Goal: Check status

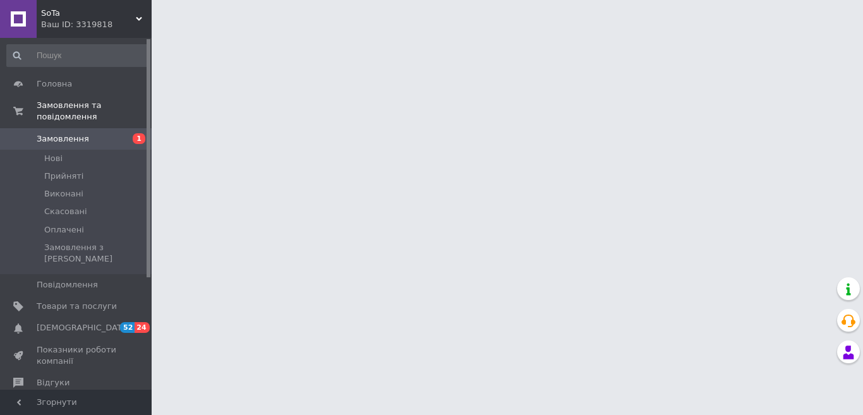
click at [64, 133] on span "Замовлення" at bounding box center [63, 138] width 52 height 11
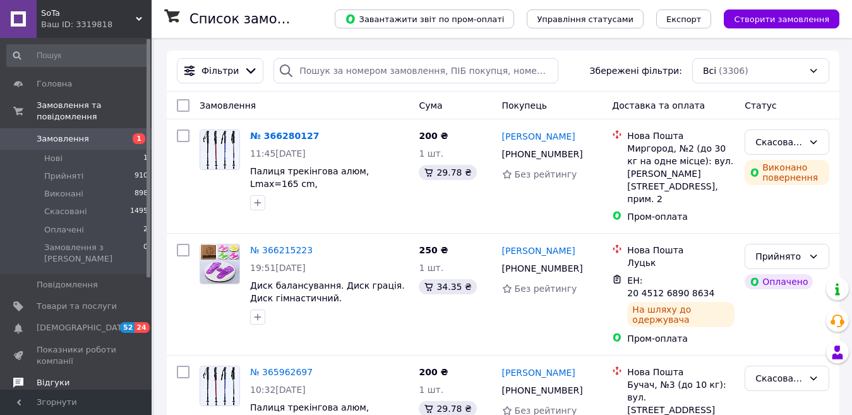
click at [42, 377] on span "Відгуки" at bounding box center [53, 382] width 33 height 11
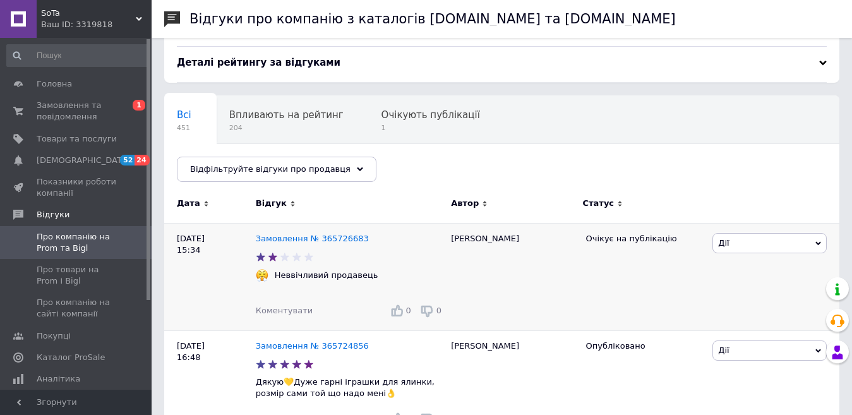
scroll to position [126, 0]
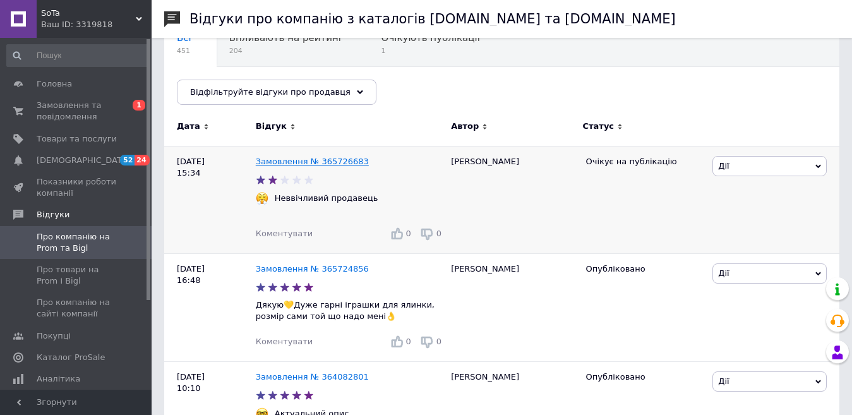
click at [277, 161] on link "Замовлення № 365726683" at bounding box center [312, 161] width 113 height 9
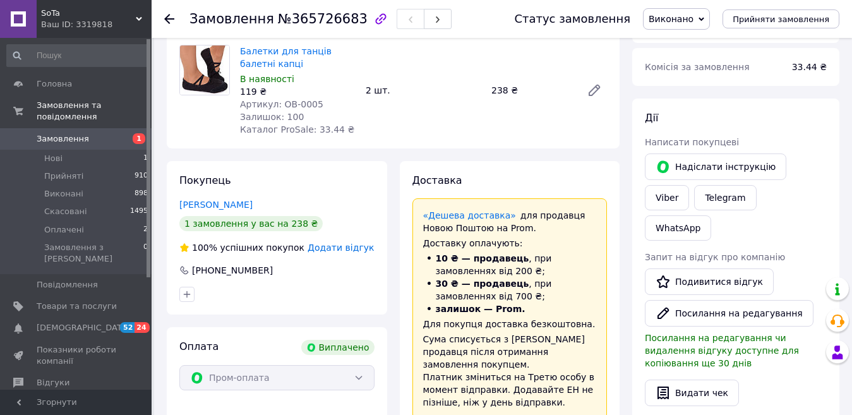
scroll to position [189, 0]
